Goal: Task Accomplishment & Management: Complete application form

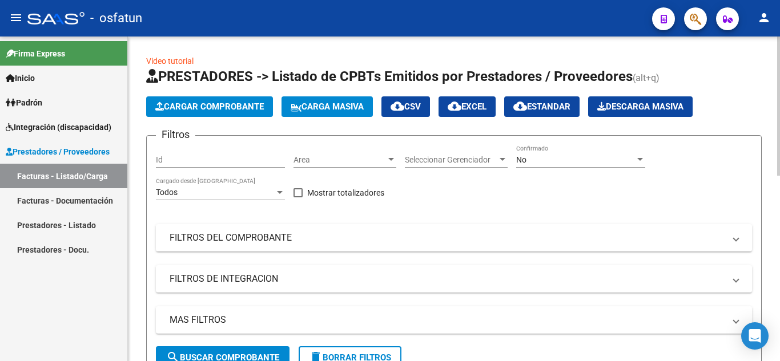
click at [219, 108] on span "Cargar Comprobante" at bounding box center [209, 107] width 108 height 10
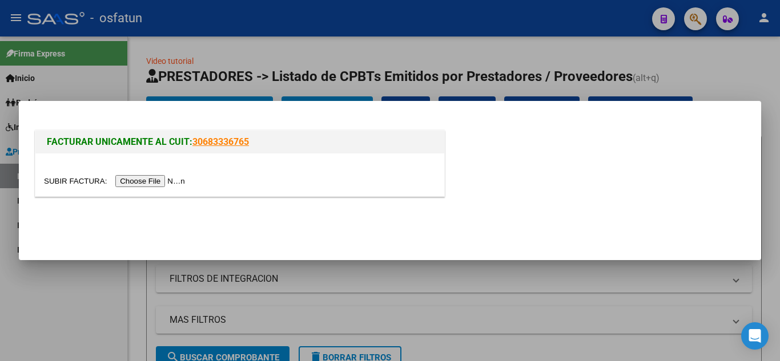
click at [136, 178] on input "file" at bounding box center [116, 181] width 144 height 12
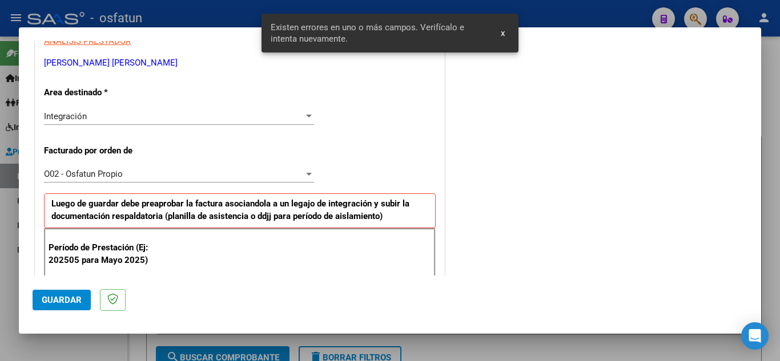
scroll to position [281, 0]
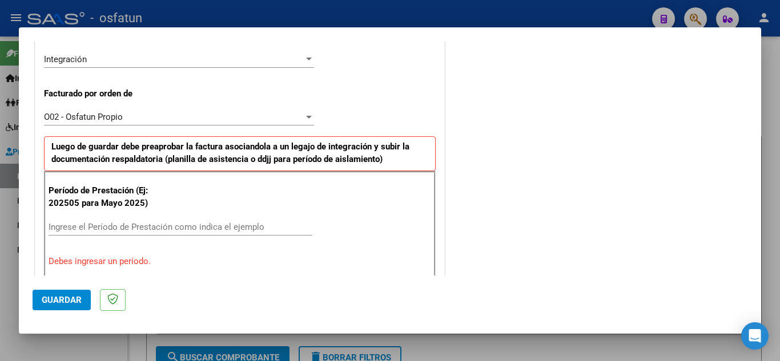
click at [115, 232] on input "Ingrese el Período de Prestación como indica el ejemplo" at bounding box center [181, 227] width 264 height 10
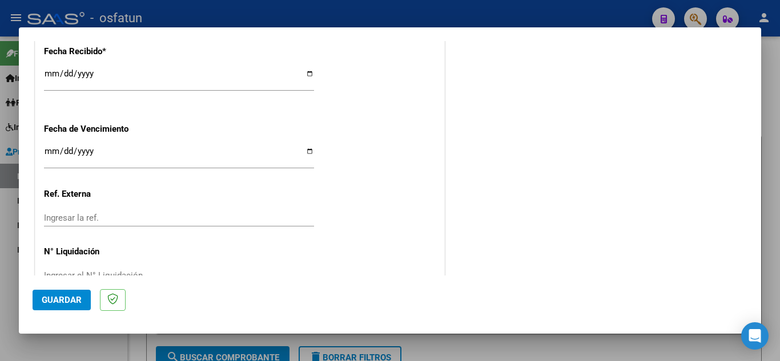
scroll to position [893, 0]
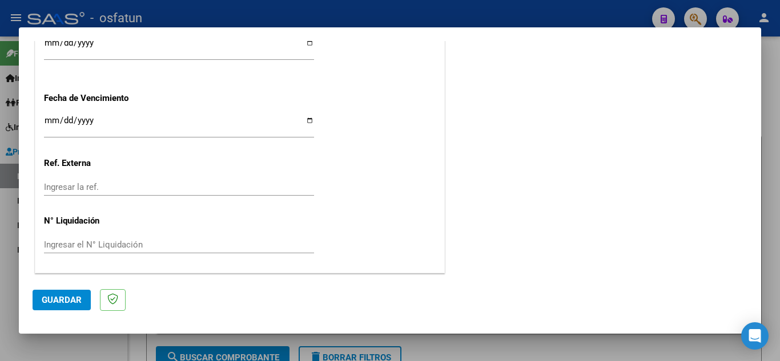
type input "202508"
click at [76, 292] on button "Guardar" at bounding box center [62, 300] width 58 height 21
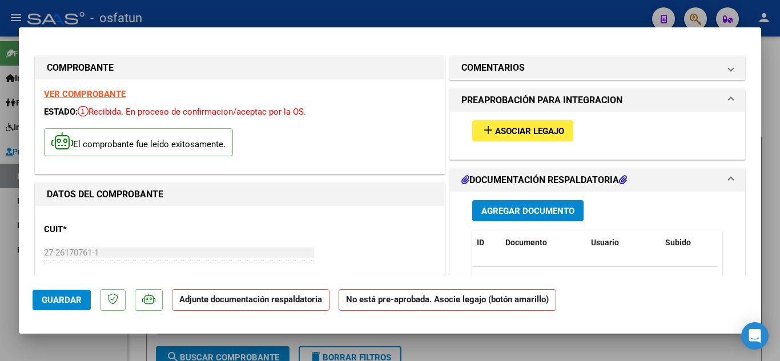
click at [489, 139] on button "add Asociar Legajo" at bounding box center [522, 130] width 101 height 21
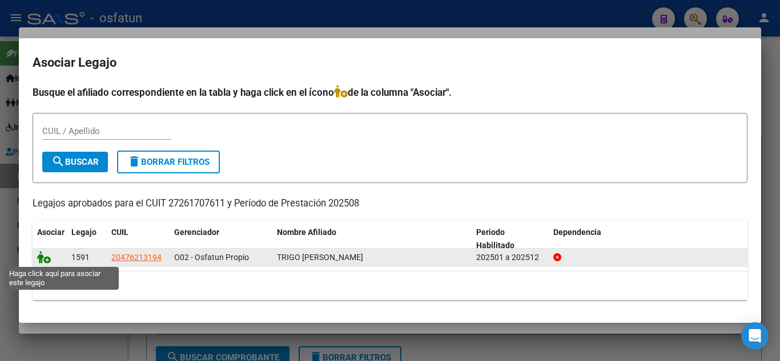
click at [42, 256] on icon at bounding box center [44, 257] width 14 height 13
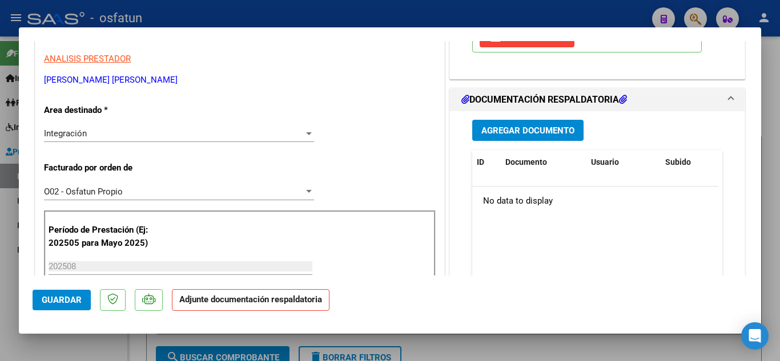
scroll to position [286, 0]
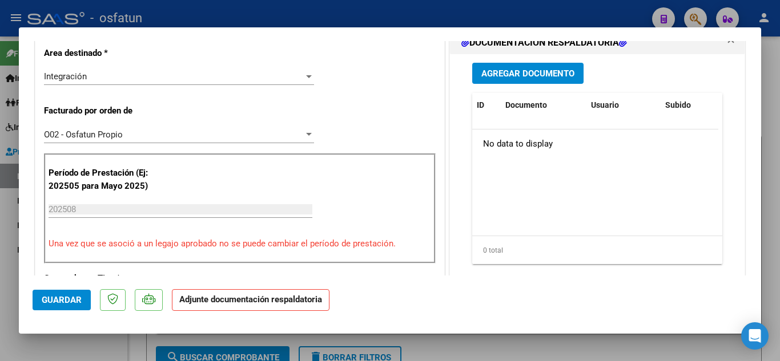
click at [526, 78] on span "Agregar Documento" at bounding box center [527, 74] width 93 height 10
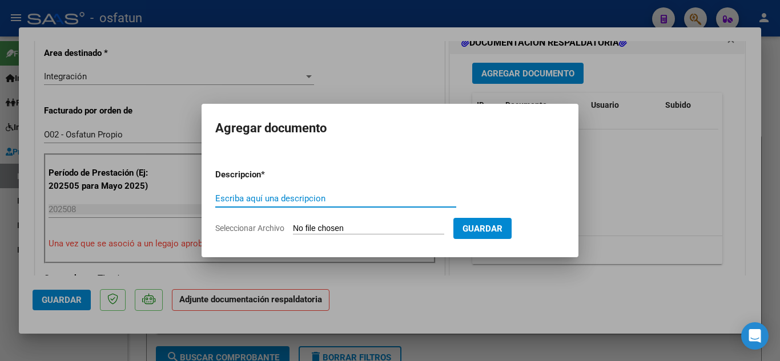
click at [347, 228] on input "Seleccionar Archivo" at bounding box center [368, 229] width 151 height 11
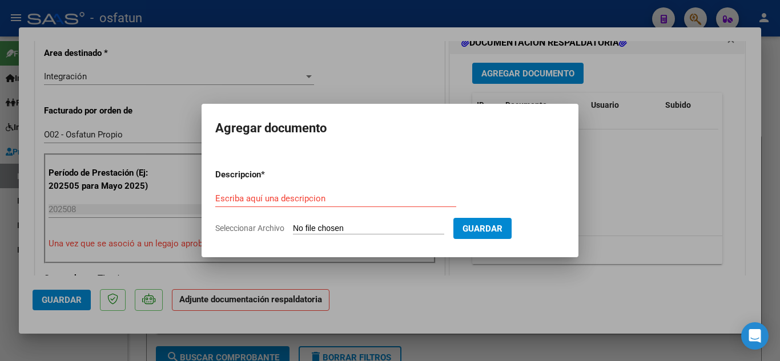
type input "C:\fakepath\FICHA DE ASISTENCIA.pdf"
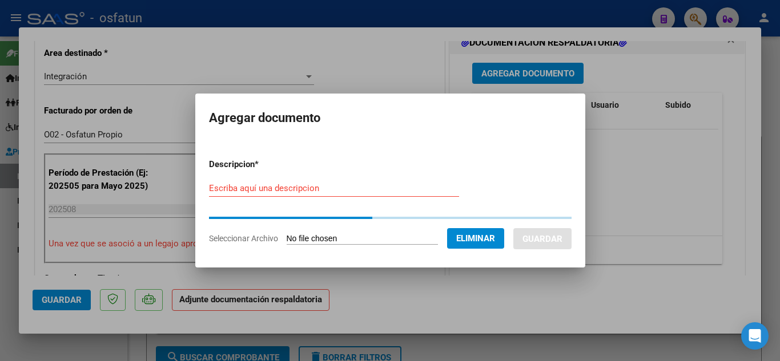
click at [310, 187] on input "Escriba aquí una descripcion" at bounding box center [334, 188] width 250 height 10
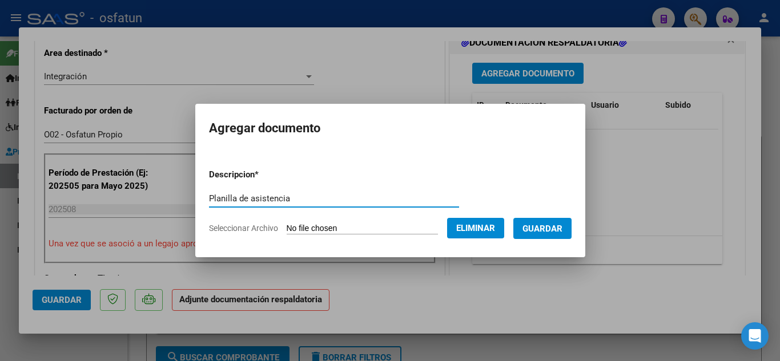
type input "Planilla de asistencia"
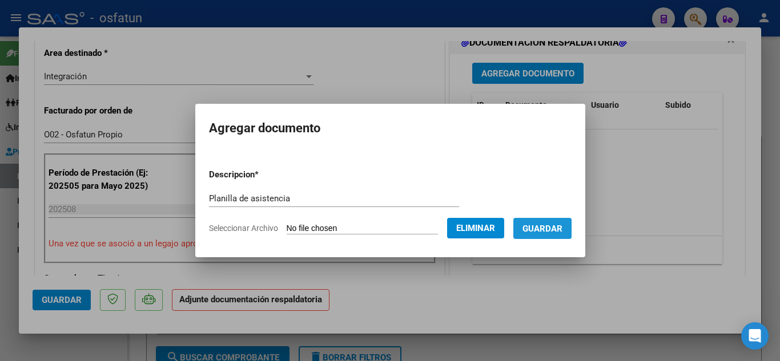
click at [538, 229] on span "Guardar" at bounding box center [542, 229] width 40 height 10
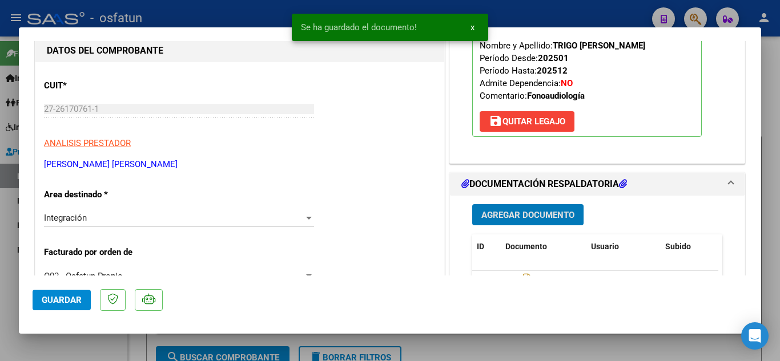
scroll to position [114, 0]
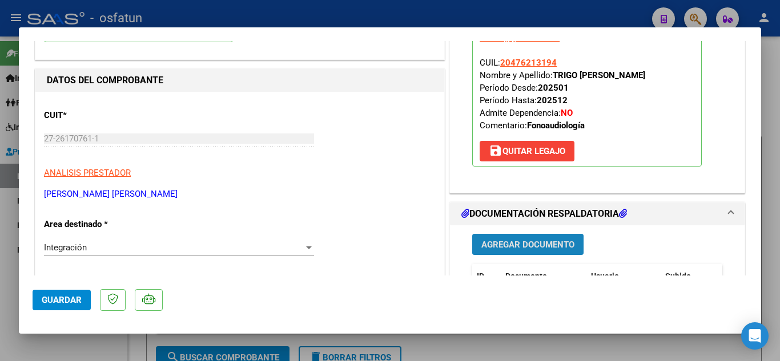
click at [537, 244] on span "Agregar Documento" at bounding box center [527, 245] width 93 height 10
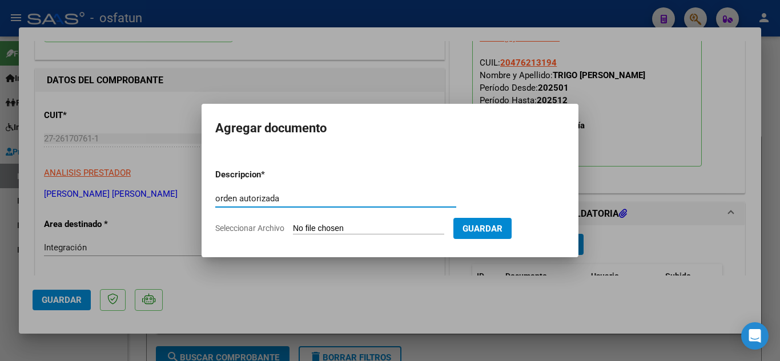
type input "orden autorizada"
click at [386, 236] on form "Descripcion * orden autorizada Escriba aquí una descripcion Seleccionar Archivo…" at bounding box center [389, 201] width 349 height 83
click at [384, 230] on input "Seleccionar Archivo" at bounding box center [368, 229] width 151 height 11
type input "C:\fakepath\OSFATUN.pdf"
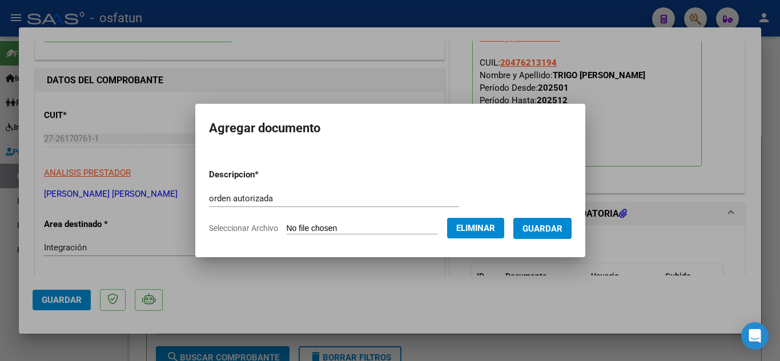
click at [562, 237] on button "Guardar" at bounding box center [542, 228] width 58 height 21
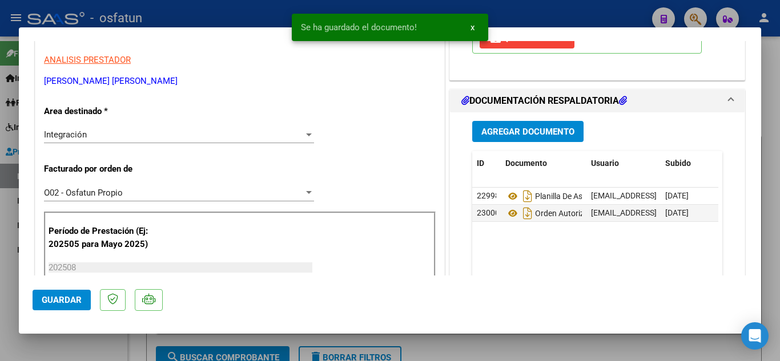
scroll to position [228, 0]
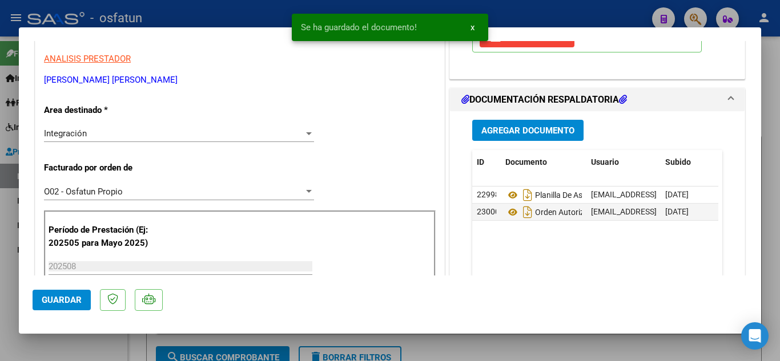
drag, startPoint x: 529, startPoint y: 254, endPoint x: 529, endPoint y: 235, distance: 18.3
click at [529, 250] on datatable-body "22998 Planilla De Asistencia [EMAIL_ADDRESS][DOMAIN_NAME] - [PERSON_NAME] [DATE…" at bounding box center [595, 240] width 246 height 106
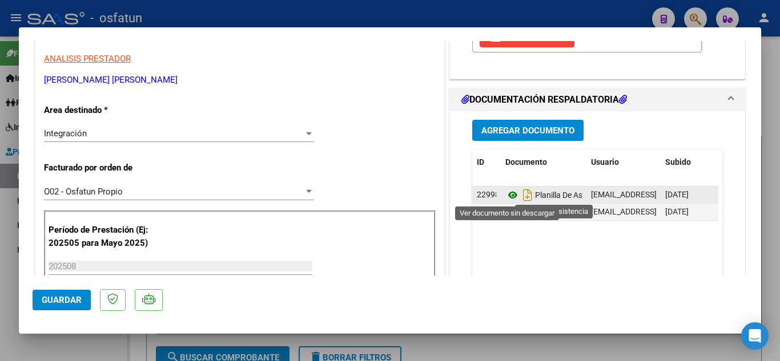
click at [506, 194] on icon at bounding box center [512, 195] width 15 height 14
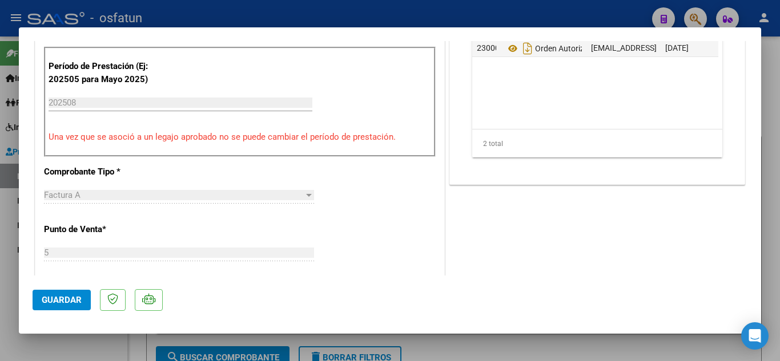
scroll to position [400, 0]
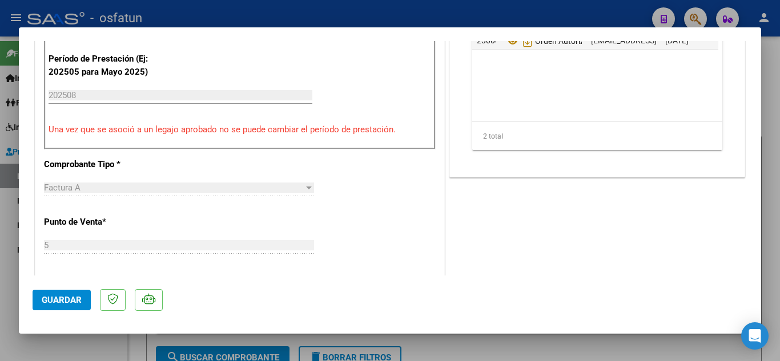
click at [53, 295] on span "Guardar" at bounding box center [62, 300] width 40 height 10
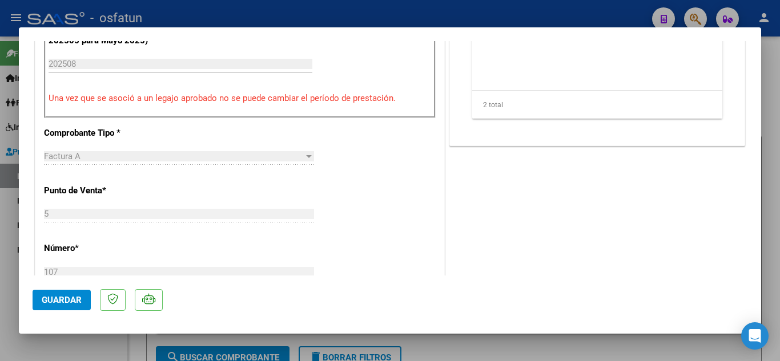
scroll to position [457, 0]
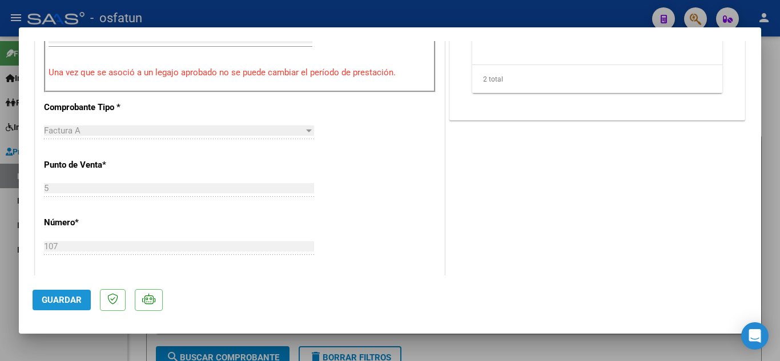
click at [68, 296] on span "Guardar" at bounding box center [62, 300] width 40 height 10
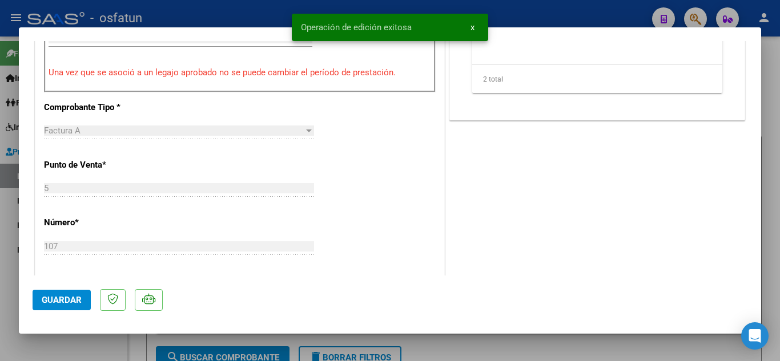
click at [360, 14] on div "Operación de edición exitosa x" at bounding box center [390, 27] width 224 height 55
click at [256, 15] on div at bounding box center [390, 180] width 780 height 361
type input "$ 0,00"
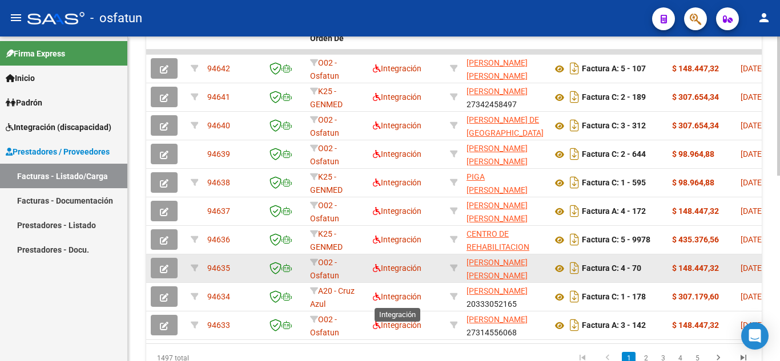
scroll to position [432, 0]
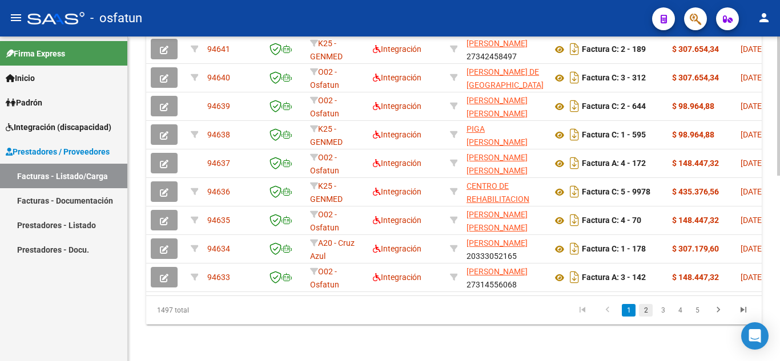
click at [647, 315] on link "2" at bounding box center [646, 310] width 14 height 13
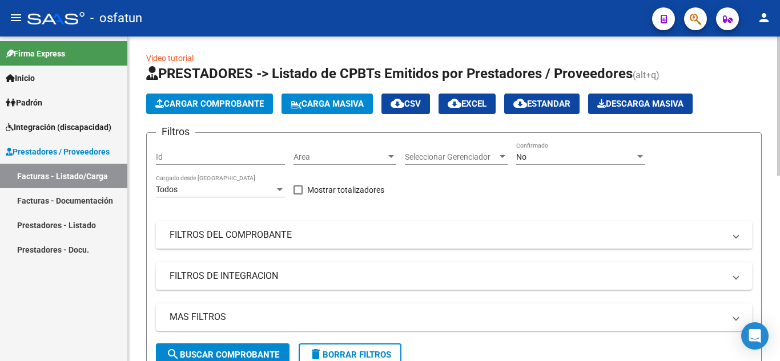
scroll to position [0, 0]
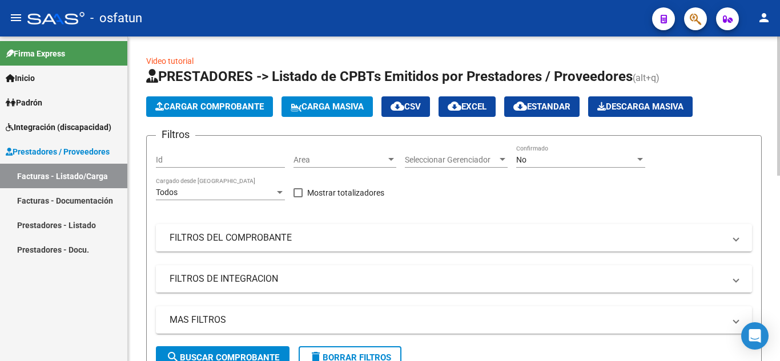
click at [251, 284] on mat-panel-title "FILTROS DE INTEGRACION" at bounding box center [447, 279] width 555 height 13
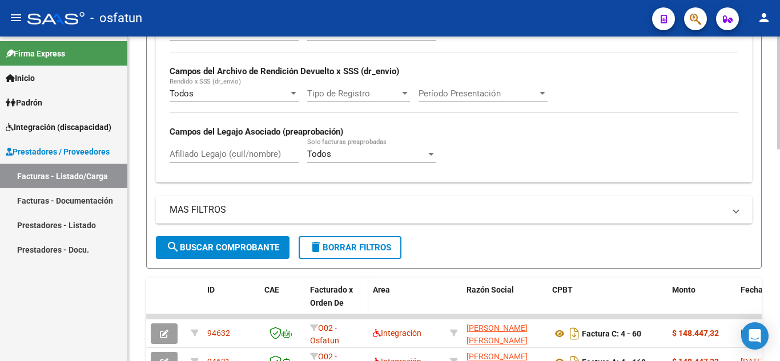
scroll to position [400, 0]
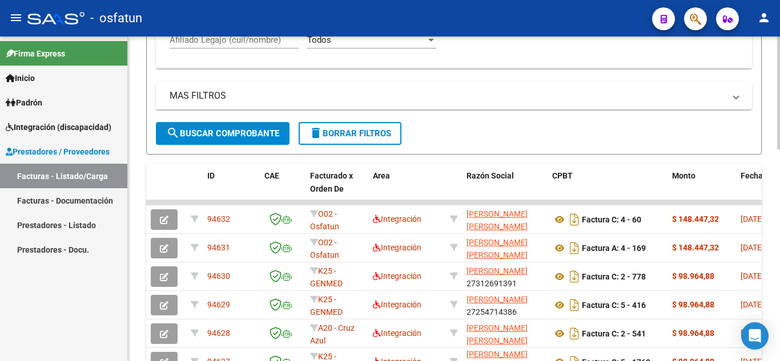
click at [227, 134] on span "search Buscar Comprobante" at bounding box center [222, 133] width 113 height 10
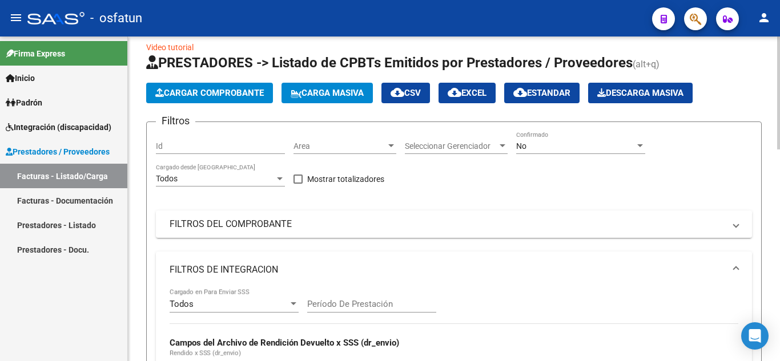
scroll to position [0, 0]
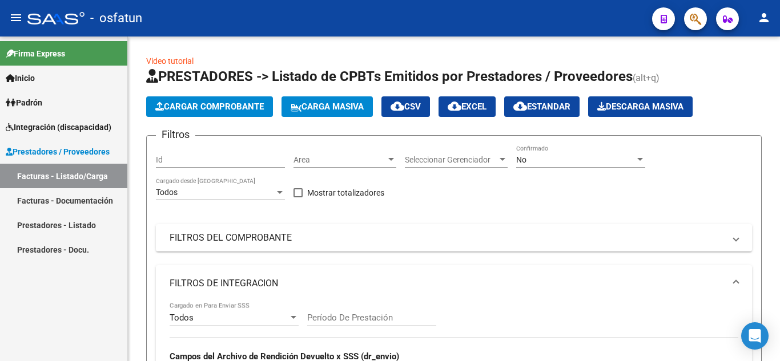
click at [56, 152] on span "Prestadores / Proveedores" at bounding box center [58, 152] width 104 height 13
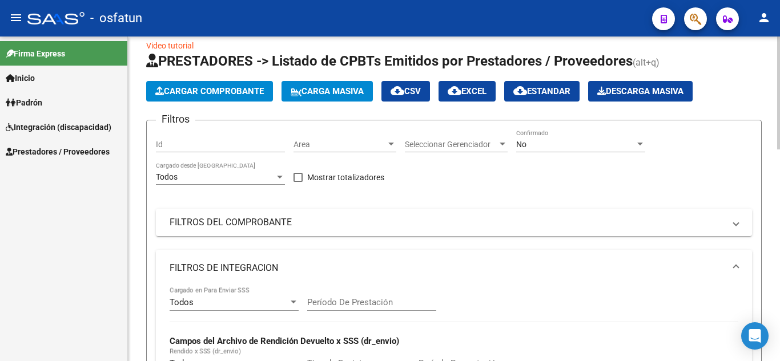
scroll to position [57, 0]
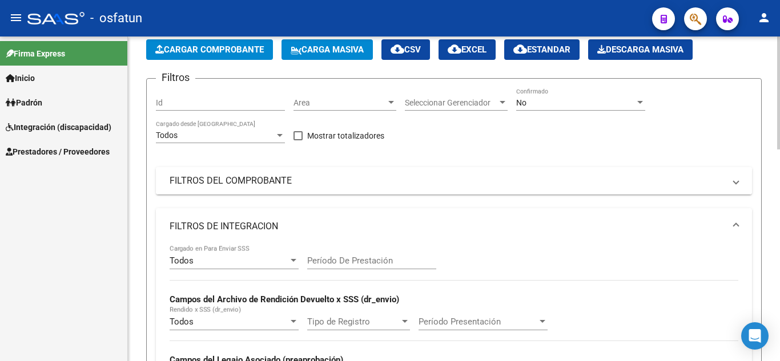
click at [247, 169] on mat-expansion-panel-header "FILTROS DEL COMPROBANTE" at bounding box center [454, 180] width 596 height 27
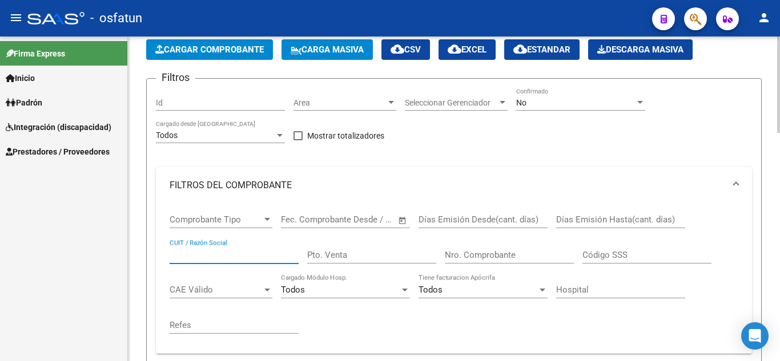
click at [240, 252] on input "CUIT / Razón Social" at bounding box center [234, 255] width 129 height 10
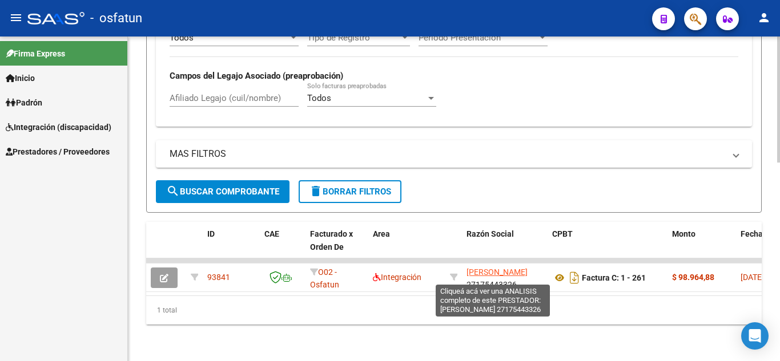
scroll to position [15, 0]
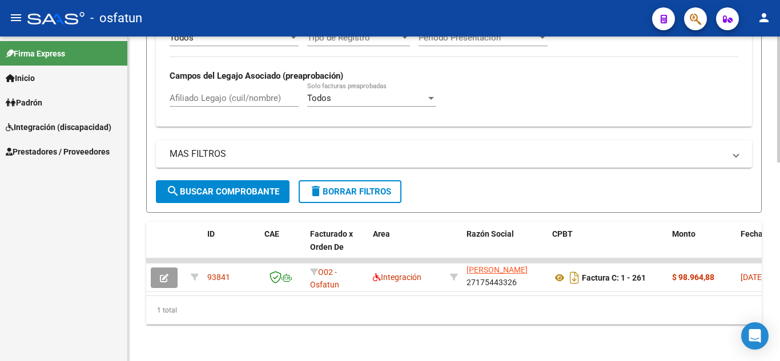
type input "avilas"
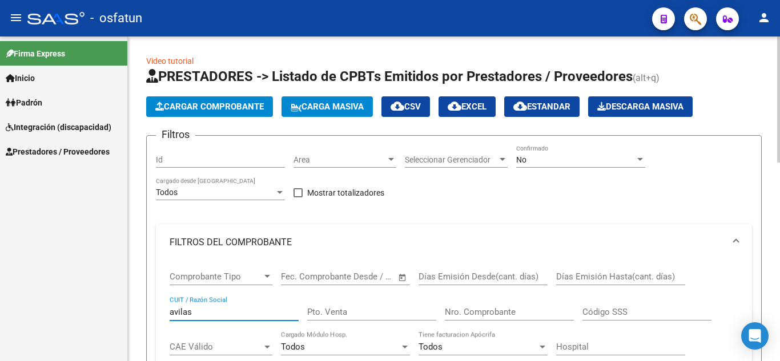
scroll to position [0, 0]
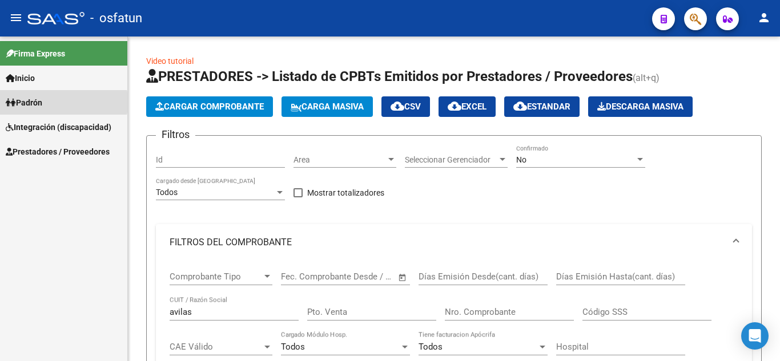
click at [35, 102] on span "Padrón" at bounding box center [24, 103] width 37 height 13
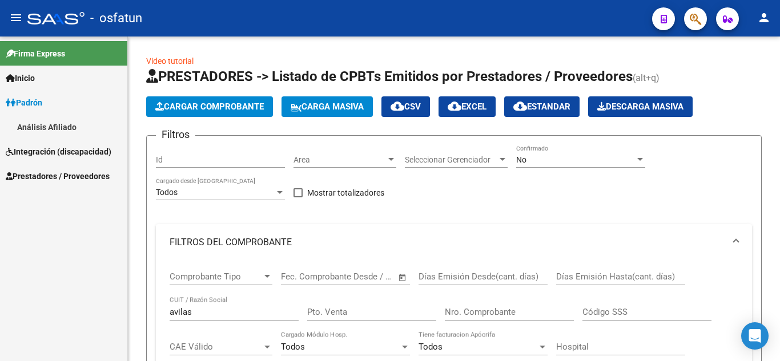
click at [40, 148] on span "Integración (discapacidad)" at bounding box center [59, 152] width 106 height 13
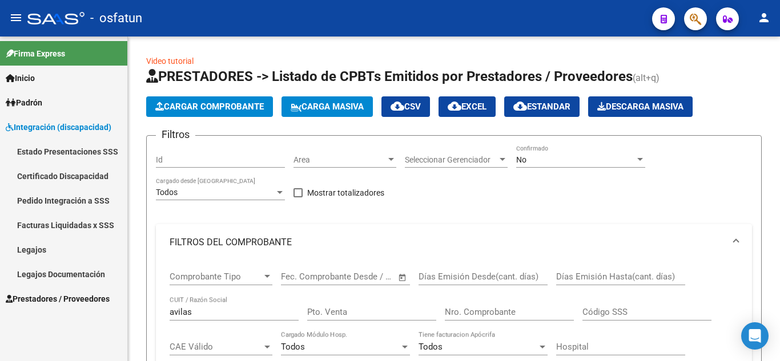
click at [51, 300] on span "Prestadores / Proveedores" at bounding box center [58, 299] width 104 height 13
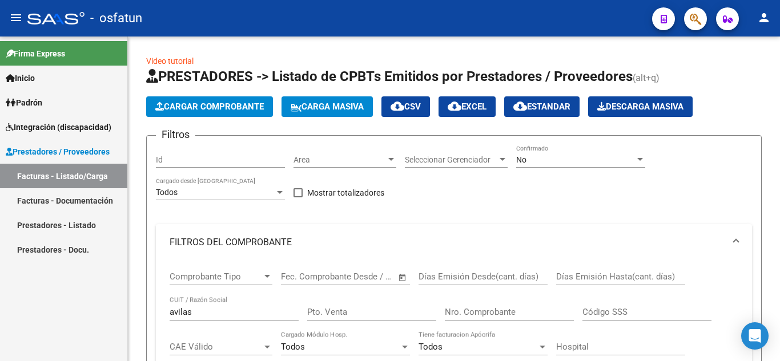
click at [32, 199] on link "Facturas - Documentación" at bounding box center [63, 200] width 127 height 25
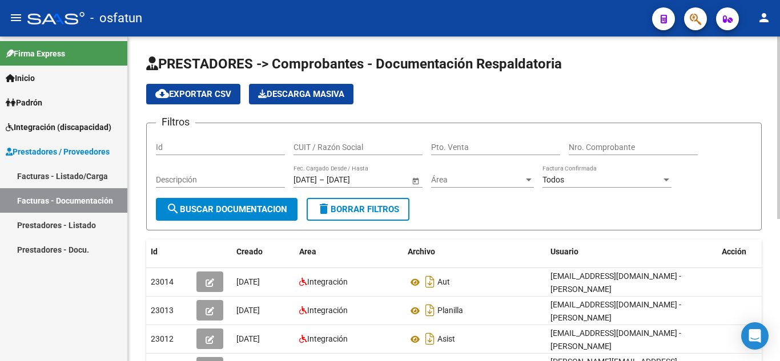
click at [376, 148] on input "CUIT / Razón Social" at bounding box center [358, 148] width 129 height 10
type input "l"
click at [227, 216] on button "search Buscar Documentacion" at bounding box center [227, 209] width 142 height 23
click at [334, 146] on input "[PERSON_NAME]" at bounding box center [358, 148] width 129 height 10
click at [335, 146] on input "[PERSON_NAME]" at bounding box center [358, 148] width 129 height 10
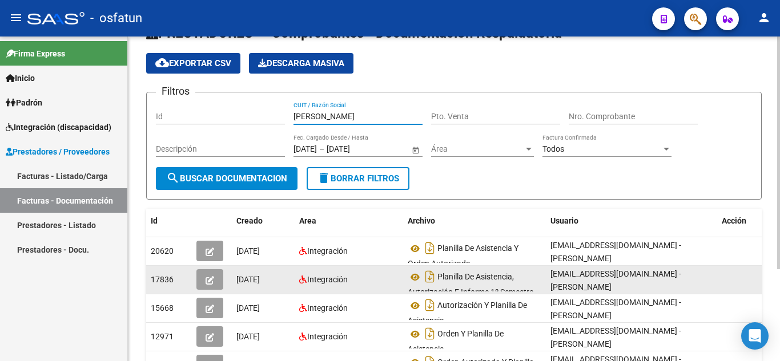
scroll to position [57, 0]
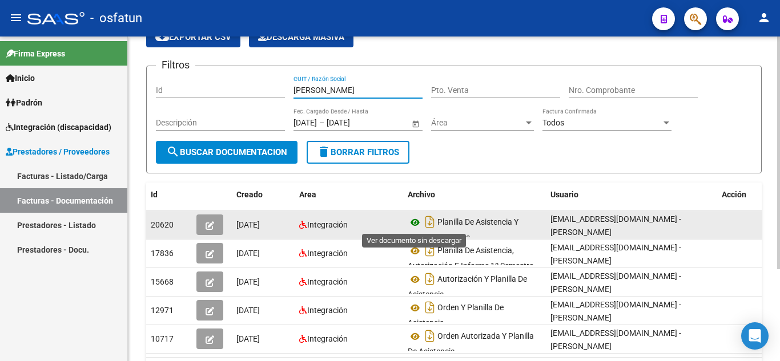
type input "[PERSON_NAME]"
click at [416, 222] on icon at bounding box center [415, 223] width 15 height 14
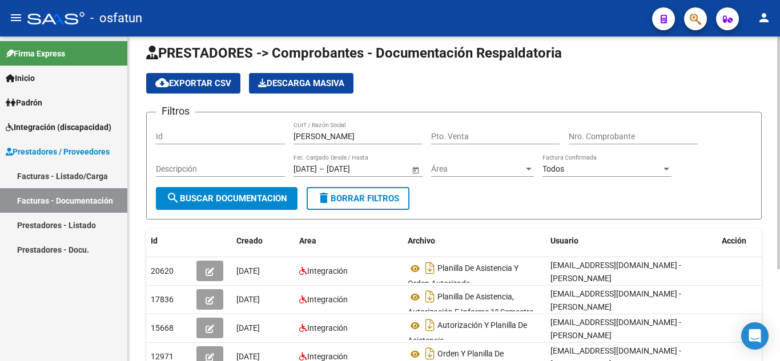
scroll to position [0, 0]
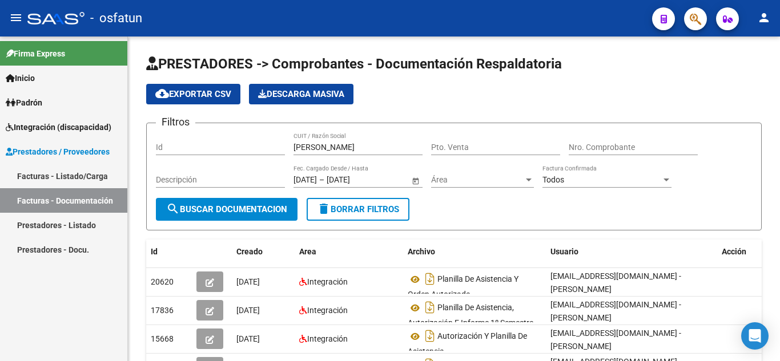
click at [55, 174] on link "Facturas - Listado/Carga" at bounding box center [63, 176] width 127 height 25
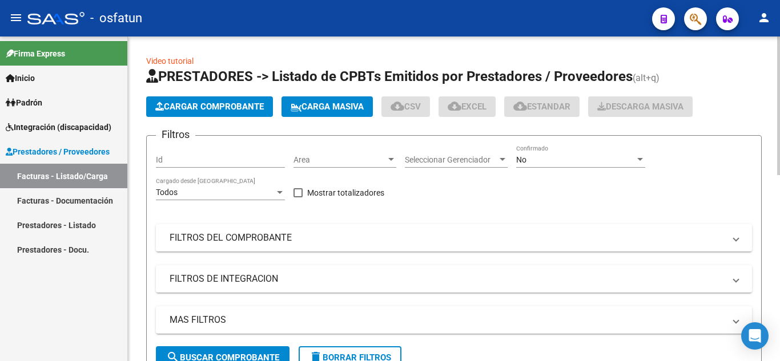
click at [210, 106] on span "Cargar Comprobante" at bounding box center [209, 107] width 108 height 10
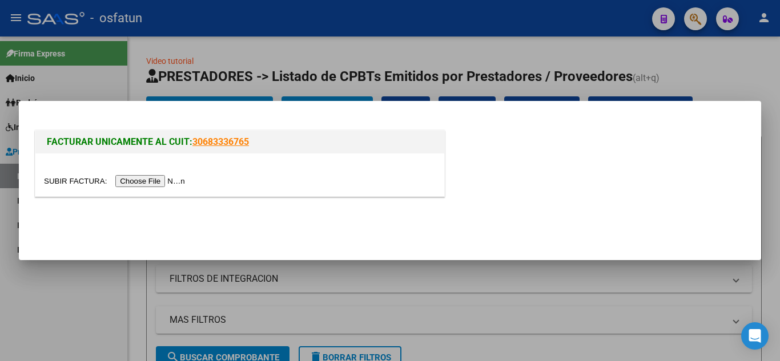
click at [182, 183] on input "file" at bounding box center [116, 181] width 144 height 12
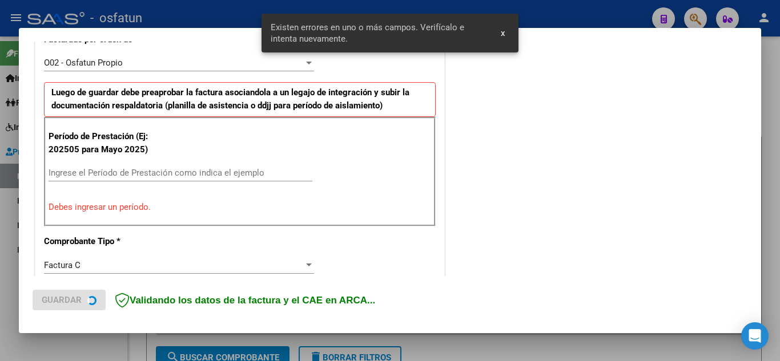
scroll to position [338, 0]
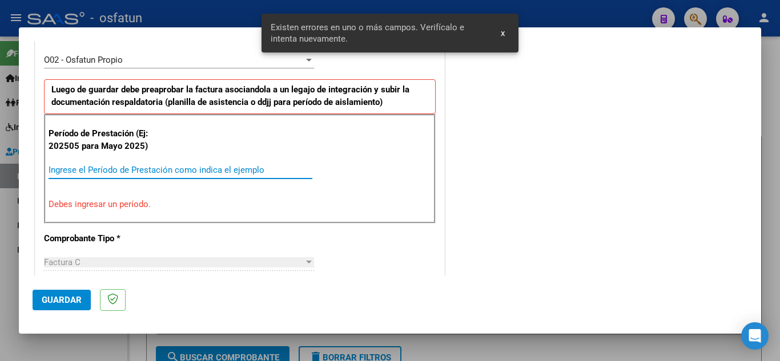
click at [134, 170] on input "Ingrese el Período de Prestación como indica el ejemplo" at bounding box center [181, 170] width 264 height 10
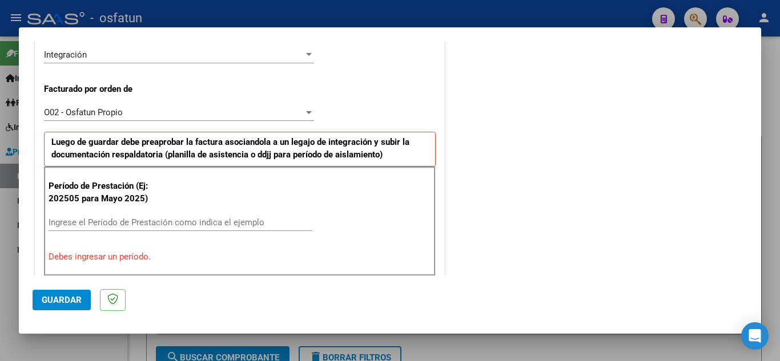
scroll to position [343, 0]
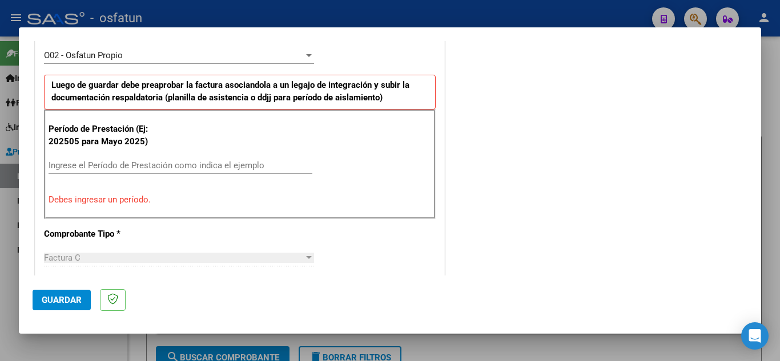
click at [136, 175] on div "Ingrese el Período de Prestación como indica el ejemplo" at bounding box center [181, 171] width 264 height 28
click at [142, 169] on input "Ingrese el Período de Prestación como indica el ejemplo" at bounding box center [181, 165] width 264 height 10
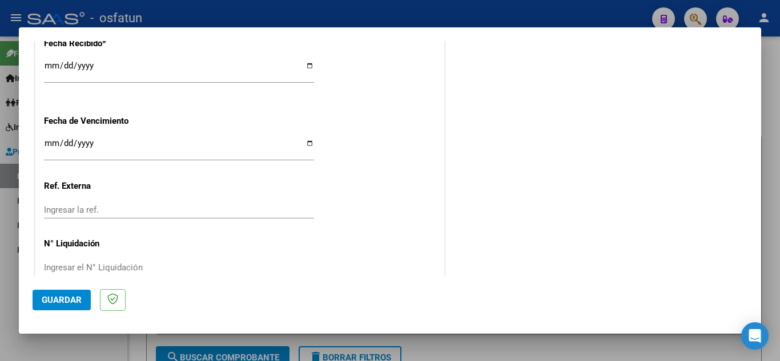
scroll to position [893, 0]
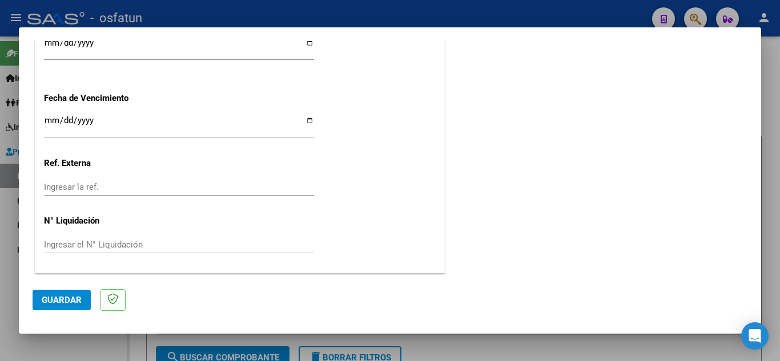
type input "202508"
click at [51, 296] on span "Guardar" at bounding box center [62, 300] width 40 height 10
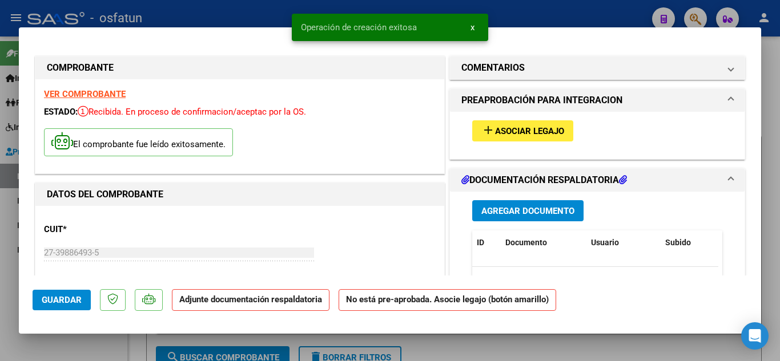
click at [549, 130] on span "Asociar Legajo" at bounding box center [529, 131] width 69 height 10
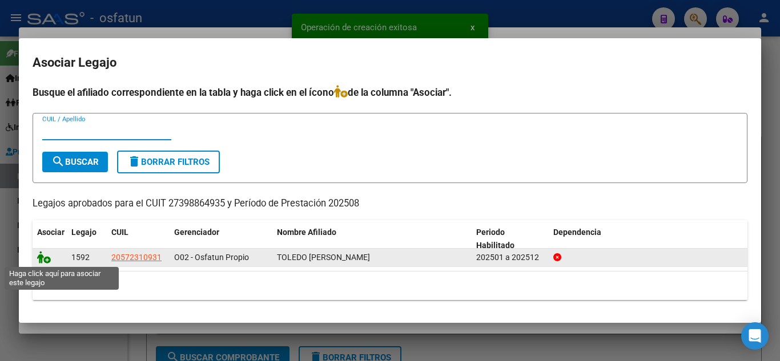
click at [43, 261] on icon at bounding box center [44, 257] width 14 height 13
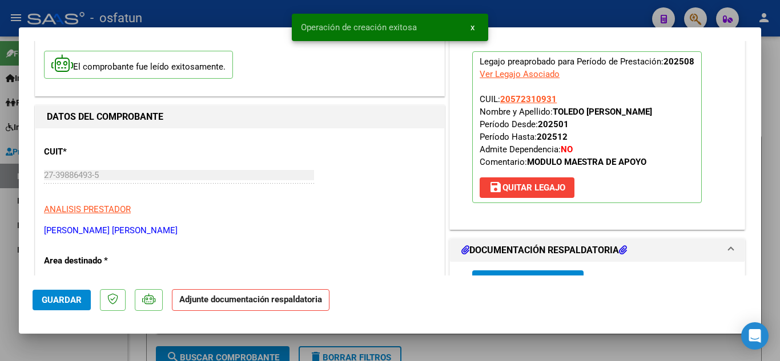
scroll to position [171, 0]
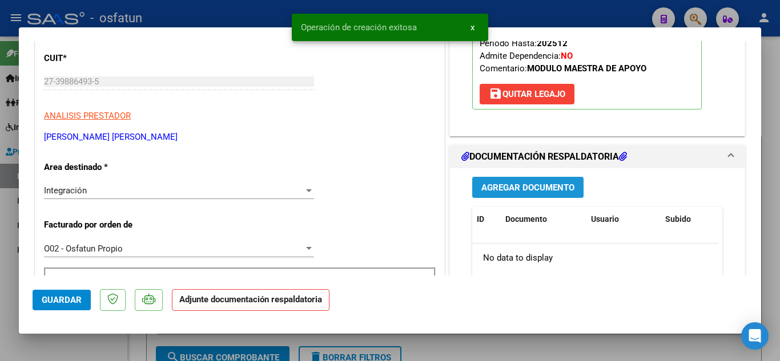
click at [526, 192] on span "Agregar Documento" at bounding box center [527, 188] width 93 height 10
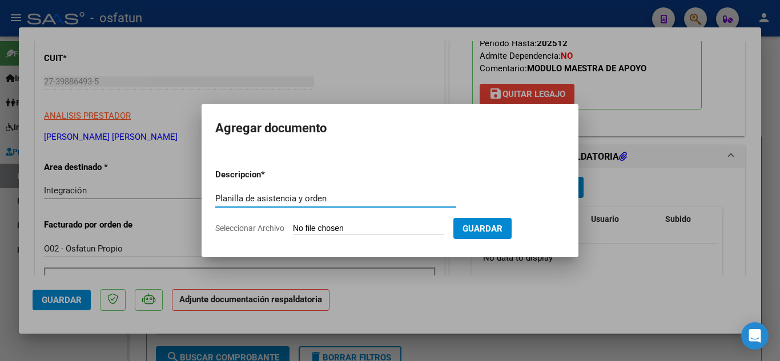
type input "Planilla de asistencia y orden"
click at [377, 224] on input "Seleccionar Archivo" at bounding box center [368, 229] width 151 height 11
type input "C:\fakepath\Planilla de Asistencia y orden.pdf"
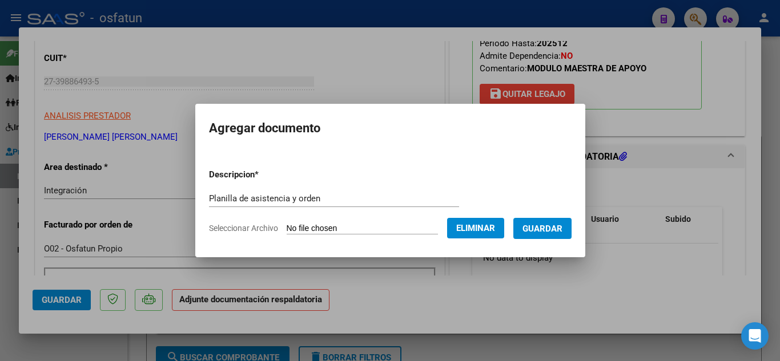
click at [534, 232] on button "Guardar" at bounding box center [542, 228] width 58 height 21
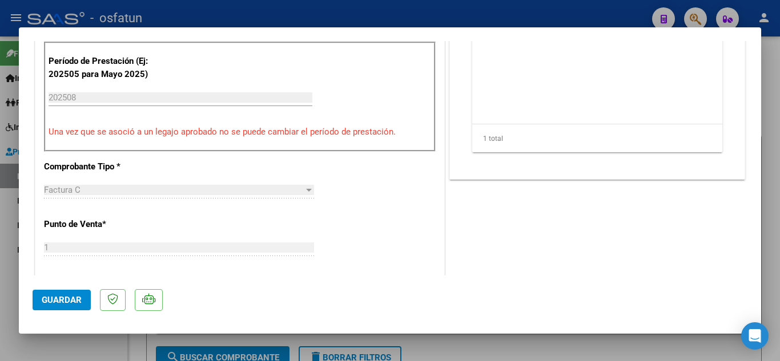
scroll to position [400, 0]
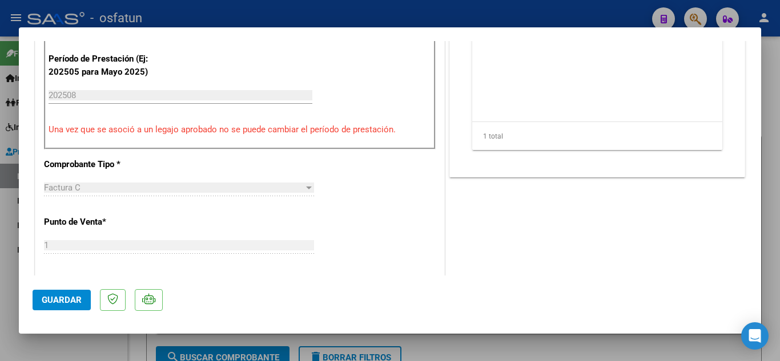
drag, startPoint x: 80, startPoint y: 299, endPoint x: 89, endPoint y: 299, distance: 8.6
click at [89, 299] on button "Guardar" at bounding box center [62, 300] width 58 height 21
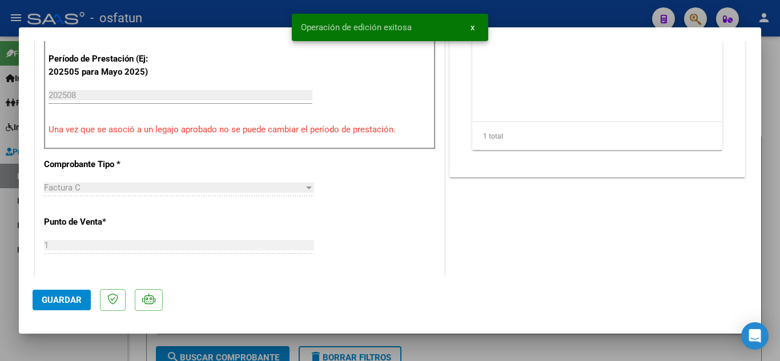
click at [236, 15] on div at bounding box center [390, 180] width 780 height 361
type input "$ 0,00"
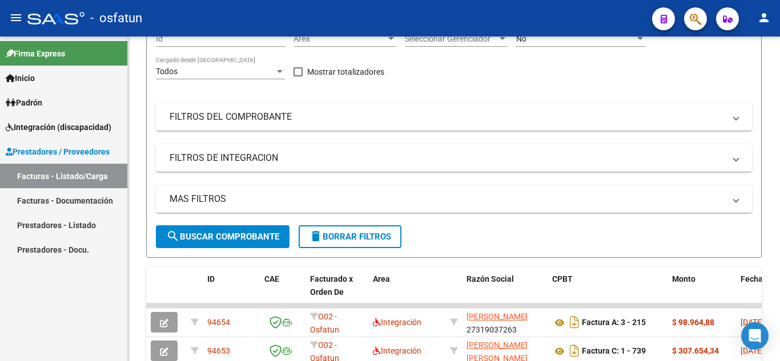
scroll to position [114, 0]
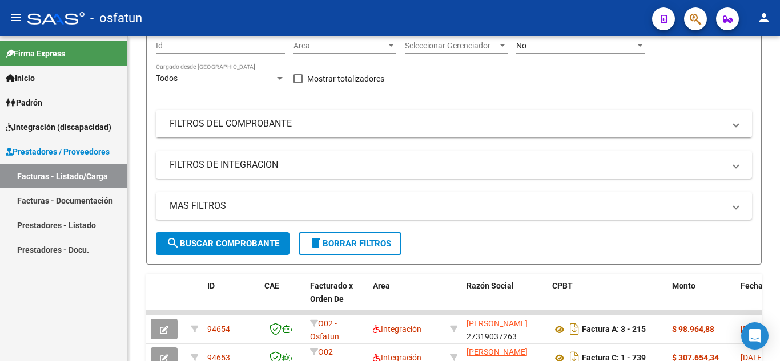
click at [47, 199] on link "Facturas - Documentación" at bounding box center [63, 200] width 127 height 25
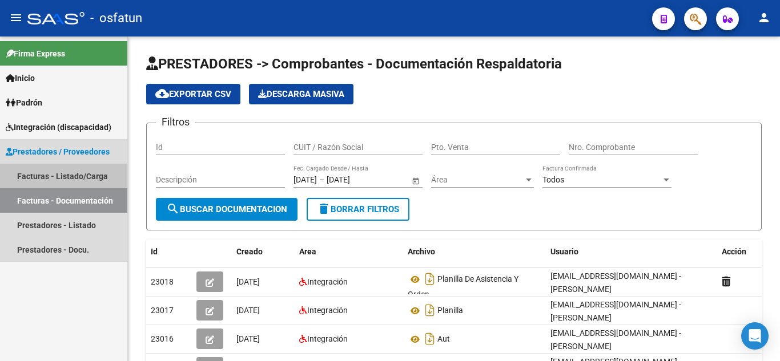
drag, startPoint x: 33, startPoint y: 171, endPoint x: 92, endPoint y: 175, distance: 59.6
click at [34, 171] on link "Facturas - Listado/Carga" at bounding box center [63, 176] width 127 height 25
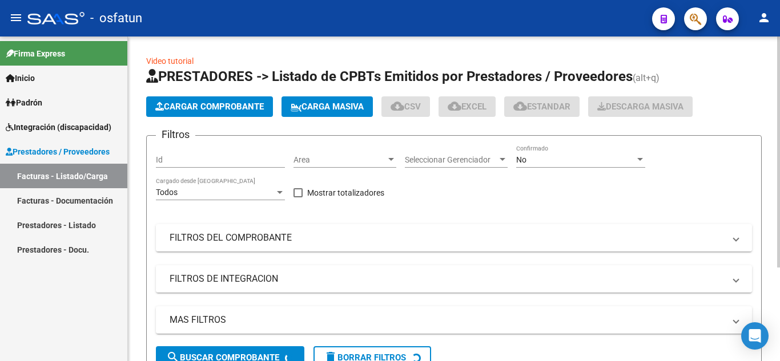
click at [227, 116] on button "Cargar Comprobante" at bounding box center [209, 107] width 127 height 21
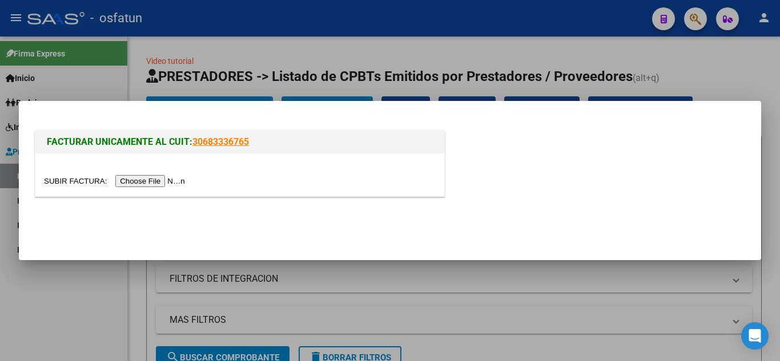
click at [149, 183] on input "file" at bounding box center [116, 181] width 144 height 12
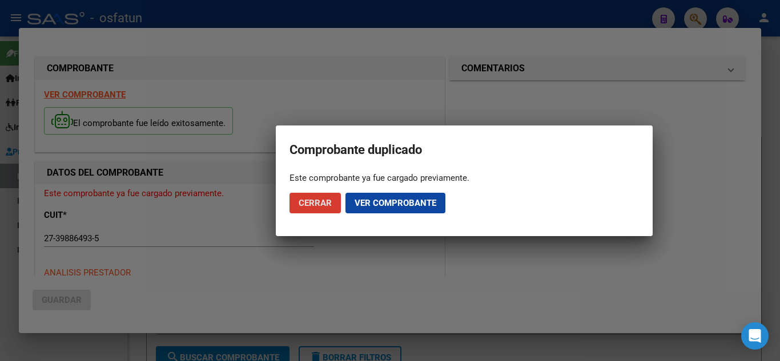
click at [320, 206] on span "Cerrar" at bounding box center [315, 203] width 33 height 10
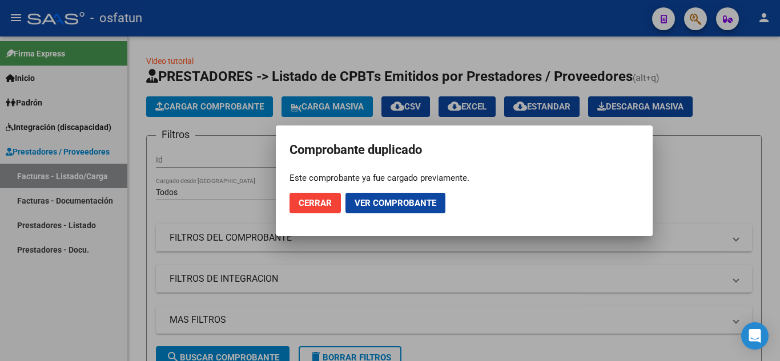
drag, startPoint x: 440, startPoint y: 17, endPoint x: 521, endPoint y: 195, distance: 196.5
click at [441, 18] on div at bounding box center [390, 180] width 780 height 361
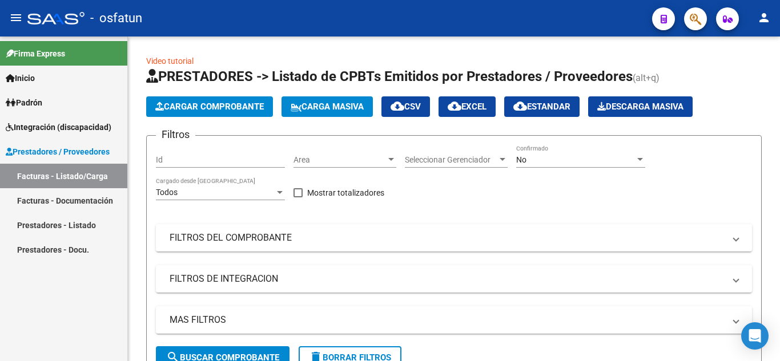
click at [42, 98] on span "Padrón" at bounding box center [24, 103] width 37 height 13
